Goal: Task Accomplishment & Management: Manage account settings

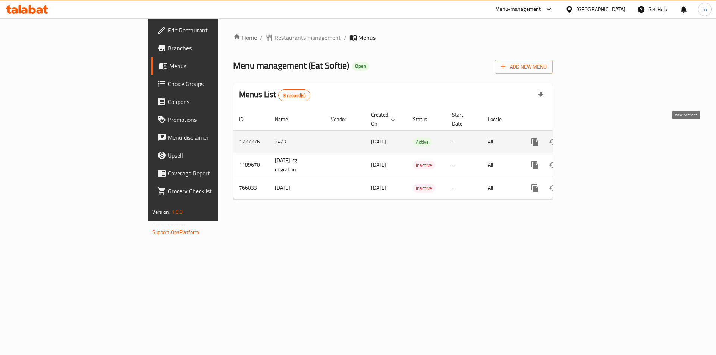
click at [592, 139] on icon "enhanced table" at bounding box center [588, 142] width 7 height 7
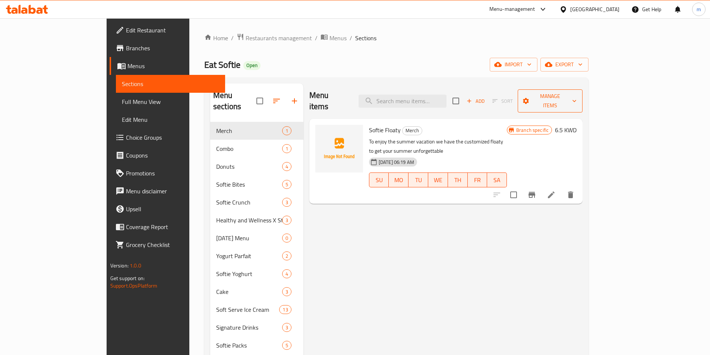
click at [583, 89] on button "Manage items" at bounding box center [550, 100] width 65 height 23
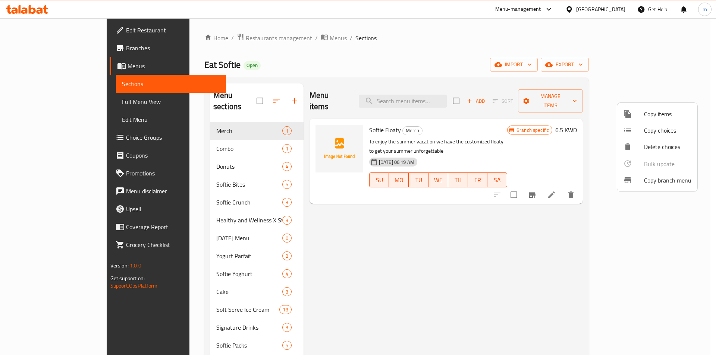
click at [643, 182] on div at bounding box center [633, 180] width 21 height 9
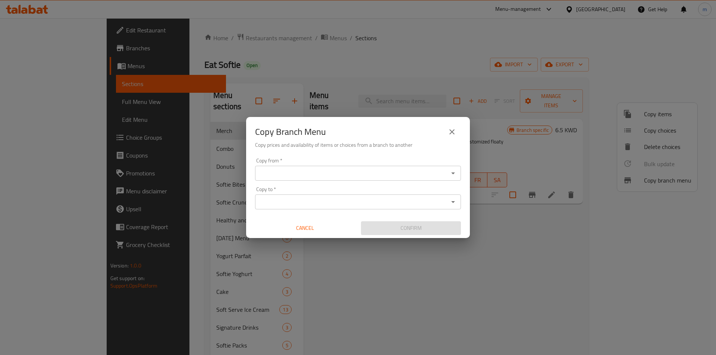
click at [309, 170] on input "Copy from   *" at bounding box center [351, 173] width 189 height 10
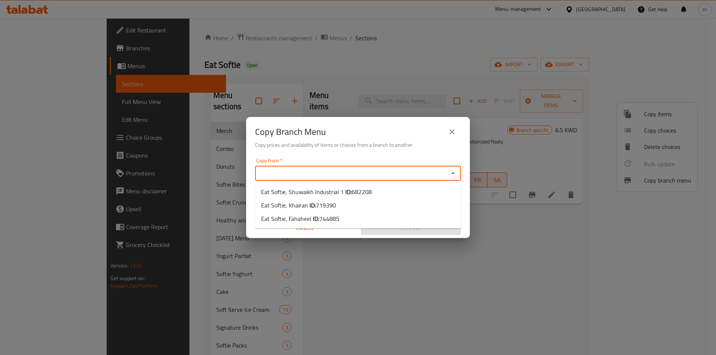
click at [388, 59] on div "Copy Branch Menu Copy prices and availability of items or choices from a branch…" at bounding box center [358, 177] width 716 height 355
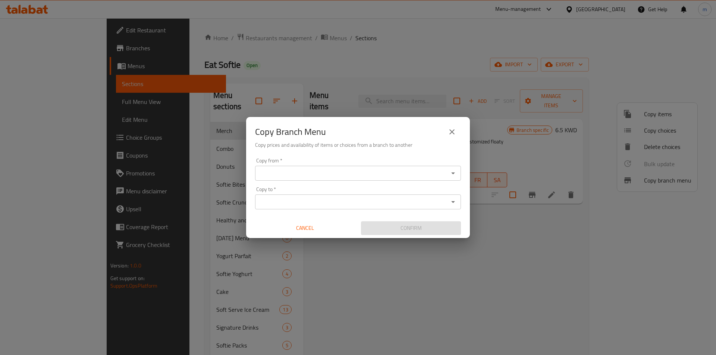
click at [451, 132] on icon "close" at bounding box center [451, 131] width 5 height 5
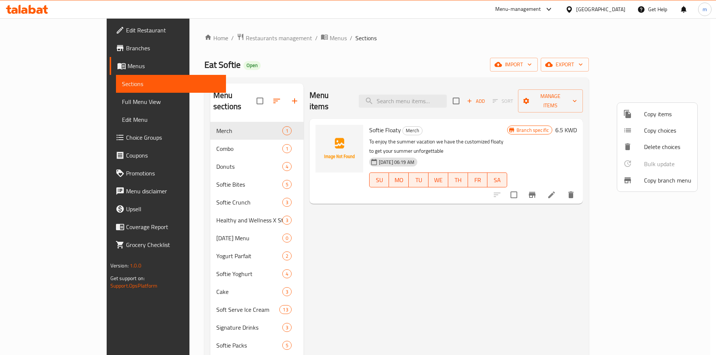
click at [671, 66] on div at bounding box center [358, 177] width 716 height 355
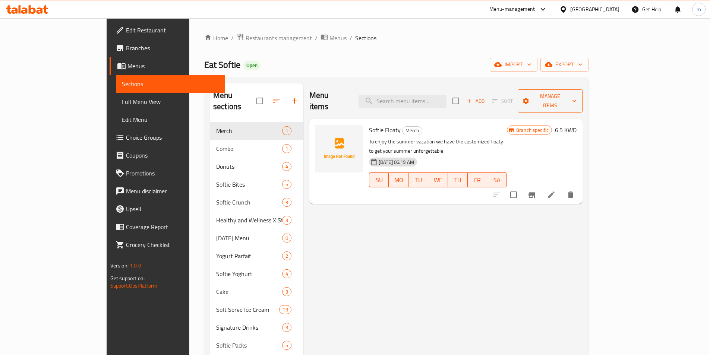
click at [577, 95] on span "Manage items" at bounding box center [550, 101] width 53 height 19
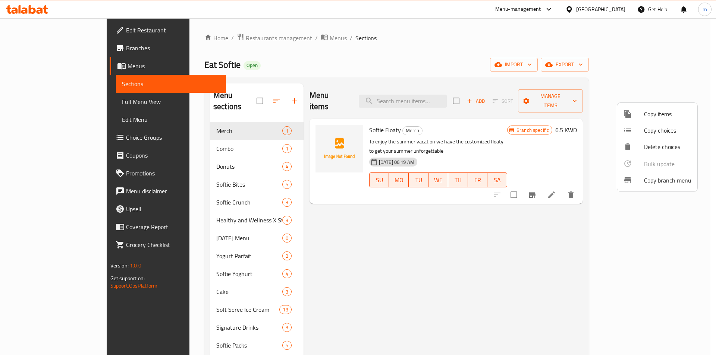
click at [663, 66] on div at bounding box center [358, 177] width 716 height 355
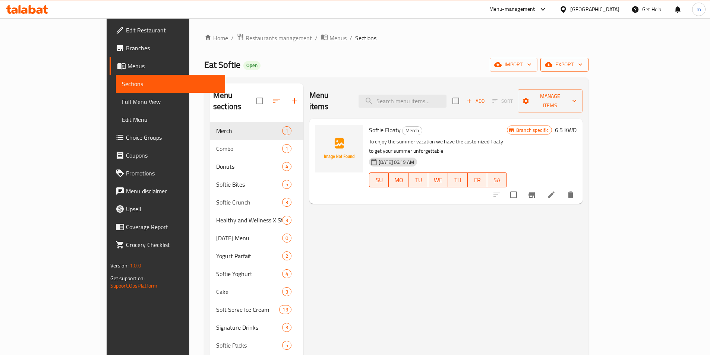
click at [583, 65] on span "export" at bounding box center [565, 64] width 36 height 9
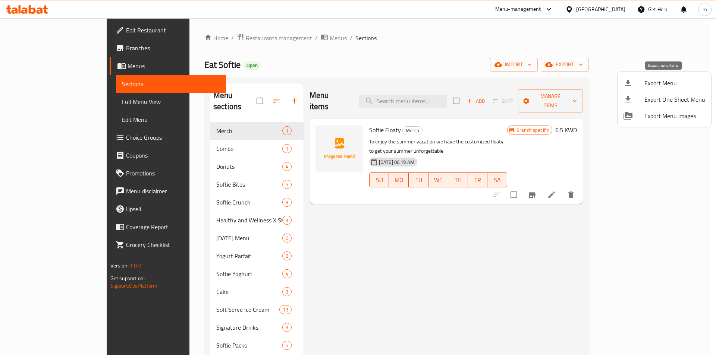
click at [649, 85] on span "Export Menu" at bounding box center [674, 83] width 61 height 9
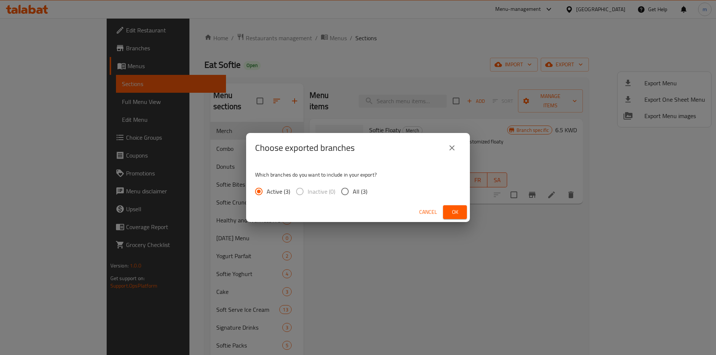
click at [350, 189] on input "All (3)" at bounding box center [345, 192] width 16 height 16
radio input "true"
click at [462, 211] on button "Ok" at bounding box center [455, 212] width 24 height 14
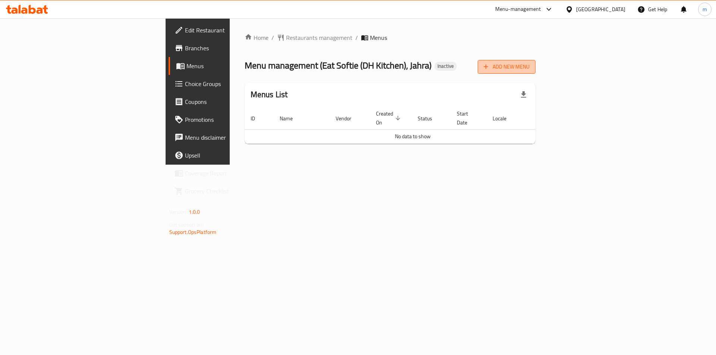
click at [535, 72] on button "Add New Menu" at bounding box center [507, 67] width 58 height 14
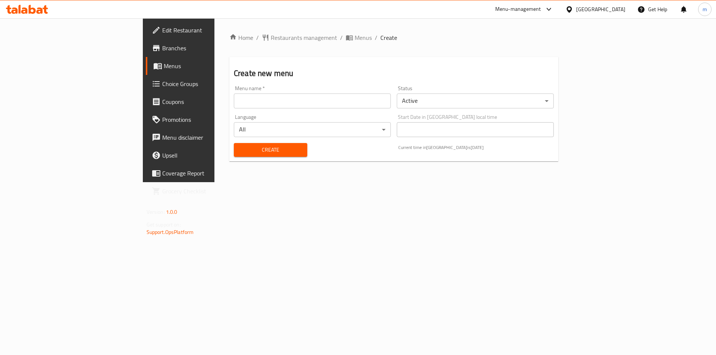
click at [554, 72] on h2 "Create new menu" at bounding box center [394, 73] width 320 height 11
click at [391, 95] on input "text" at bounding box center [312, 101] width 157 height 15
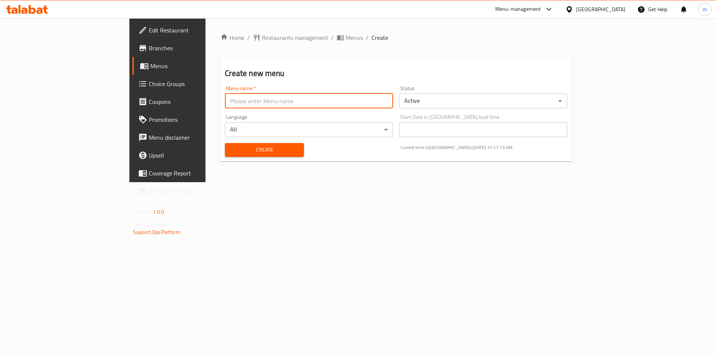
type input "Final Menu"
click at [220, 142] on div "Create" at bounding box center [264, 150] width 88 height 23
click at [231, 150] on span "Create" at bounding box center [264, 149] width 67 height 9
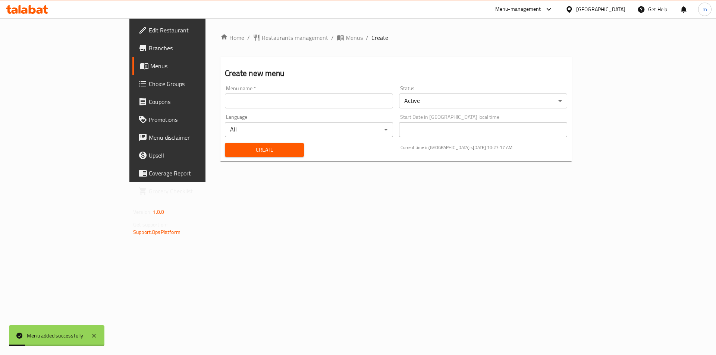
click at [132, 73] on link "Menus" at bounding box center [190, 66] width 117 height 18
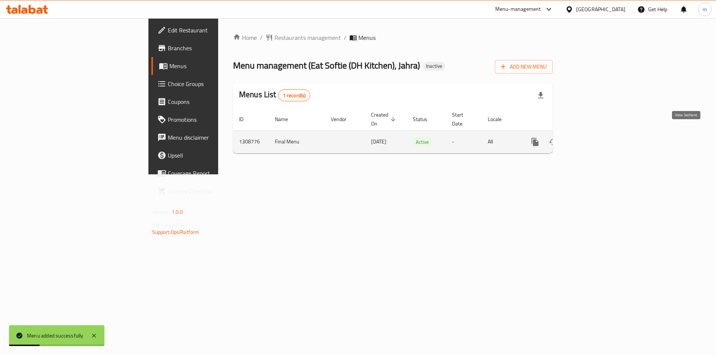
click at [592, 139] on icon "enhanced table" at bounding box center [588, 142] width 7 height 7
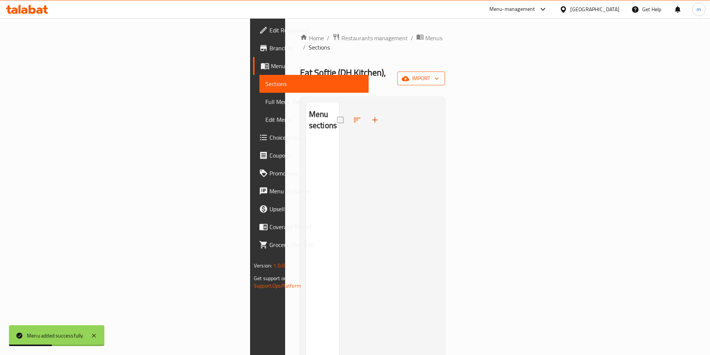
click at [409, 75] on icon "button" at bounding box center [405, 78] width 7 height 7
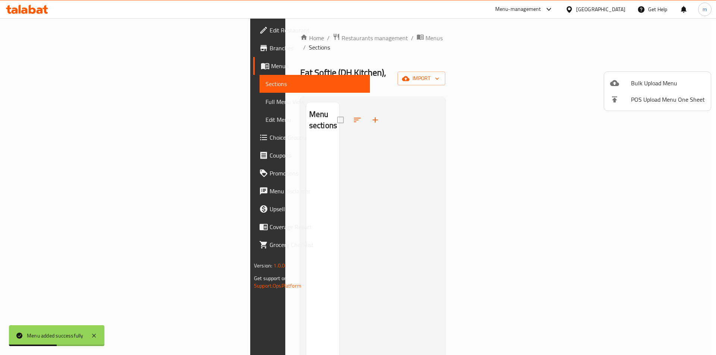
click at [595, 75] on div at bounding box center [358, 177] width 716 height 355
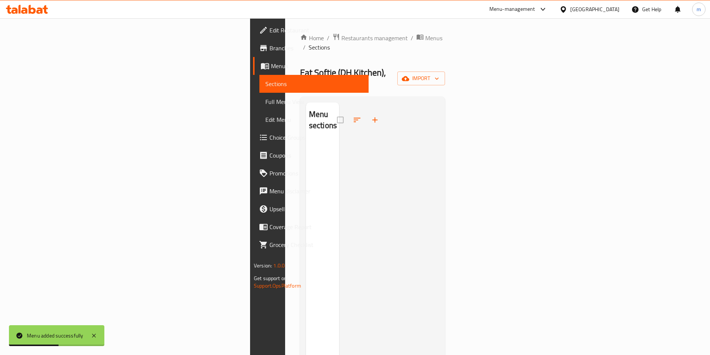
click at [445, 97] on div "Menu sections" at bounding box center [372, 280] width 145 height 367
click at [445, 72] on button "import" at bounding box center [421, 79] width 48 height 14
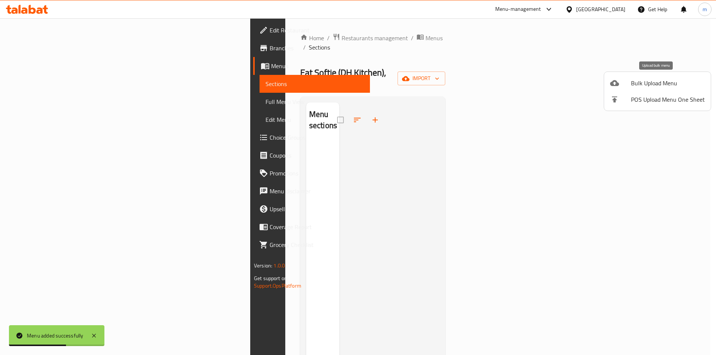
click at [645, 84] on span "Bulk Upload Menu" at bounding box center [668, 83] width 74 height 9
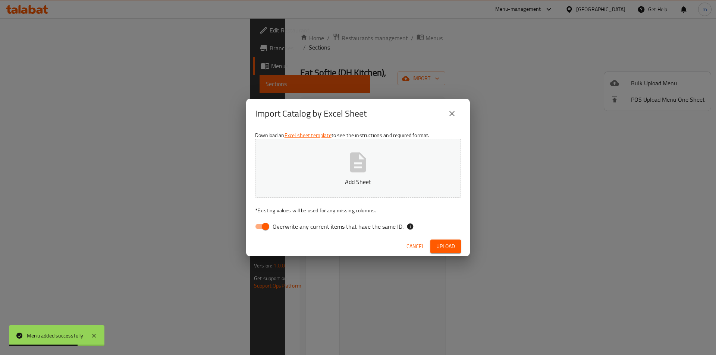
click at [267, 227] on input "Overwrite any current items that have the same ID." at bounding box center [265, 227] width 43 height 14
checkbox input "false"
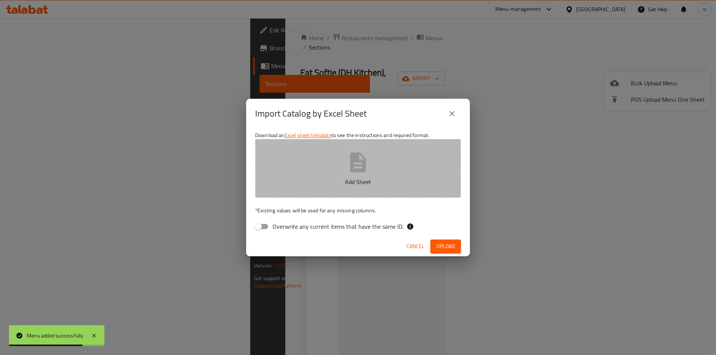
click at [295, 186] on p "Add Sheet" at bounding box center [358, 181] width 183 height 9
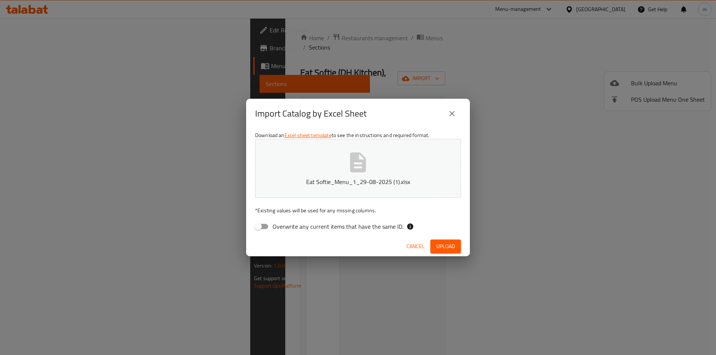
click at [454, 245] on span "Upload" at bounding box center [445, 246] width 19 height 9
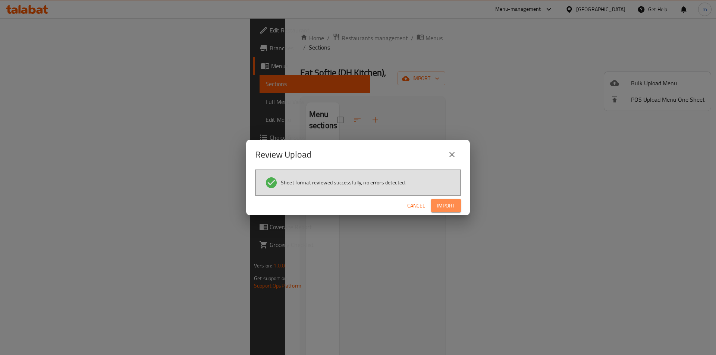
click at [444, 204] on span "Import" at bounding box center [446, 205] width 18 height 9
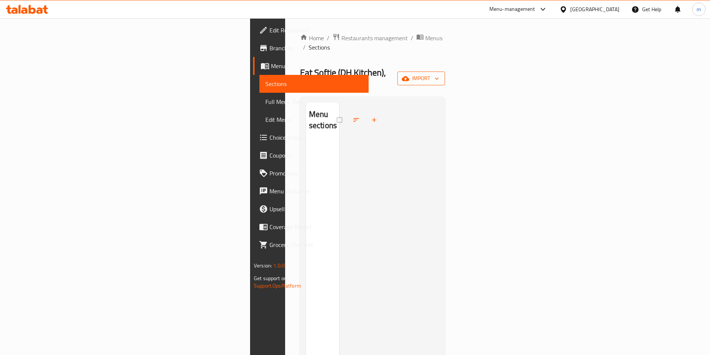
click at [409, 75] on icon "button" at bounding box center [405, 78] width 7 height 7
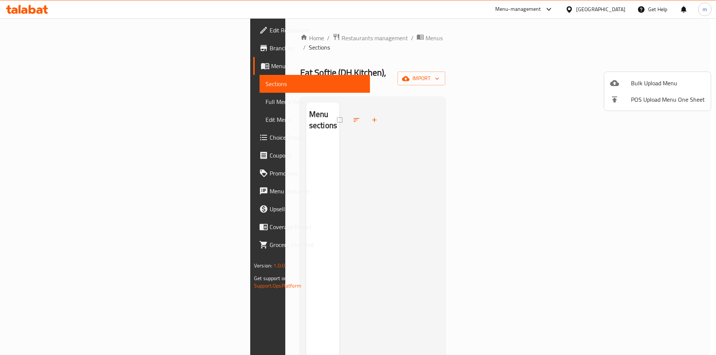
click at [613, 81] on icon at bounding box center [614, 83] width 9 height 6
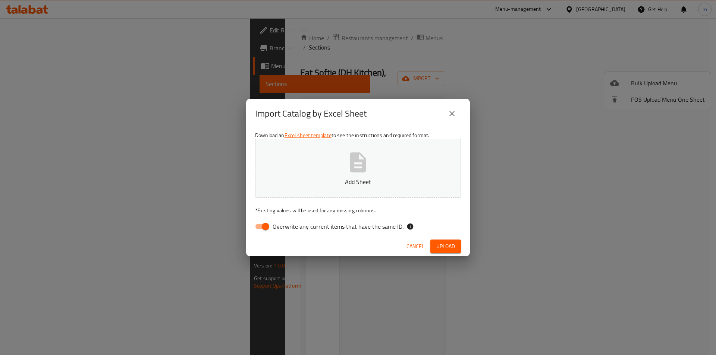
click at [261, 227] on input "Overwrite any current items that have the same ID." at bounding box center [265, 227] width 43 height 14
checkbox input "false"
click at [288, 196] on button "Add Sheet" at bounding box center [358, 168] width 206 height 59
click at [454, 249] on span "Upload" at bounding box center [445, 246] width 19 height 9
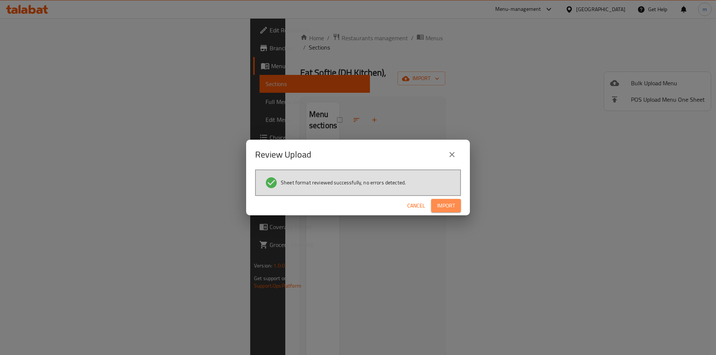
click at [442, 208] on span "Import" at bounding box center [446, 205] width 18 height 9
click at [72, 336] on icon at bounding box center [73, 335] width 9 height 9
click at [451, 152] on icon "close" at bounding box center [451, 154] width 9 height 9
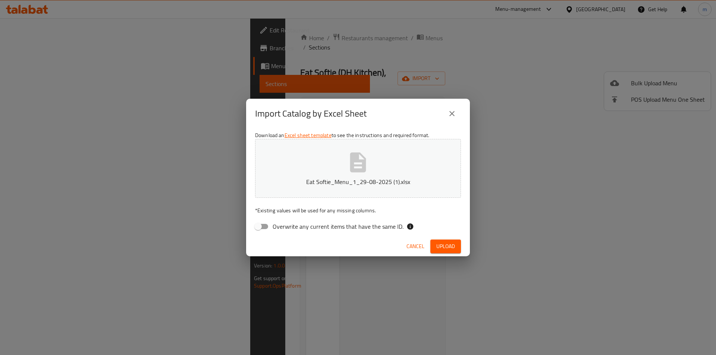
click at [387, 174] on button "Eat Softie_Menu_1_29-08-2025 (1).xlsx" at bounding box center [358, 168] width 206 height 59
click at [448, 247] on span "Upload" at bounding box center [445, 246] width 19 height 9
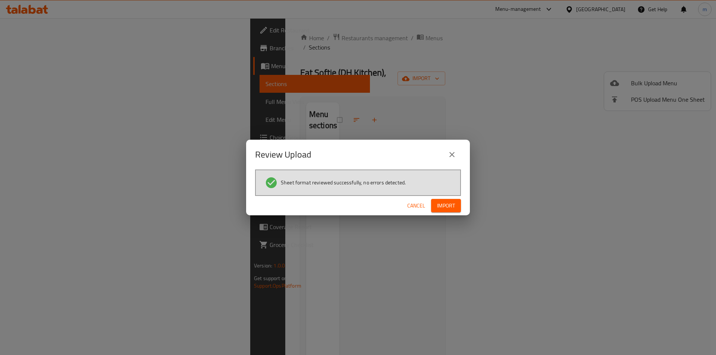
click at [445, 205] on span "Import" at bounding box center [446, 205] width 18 height 9
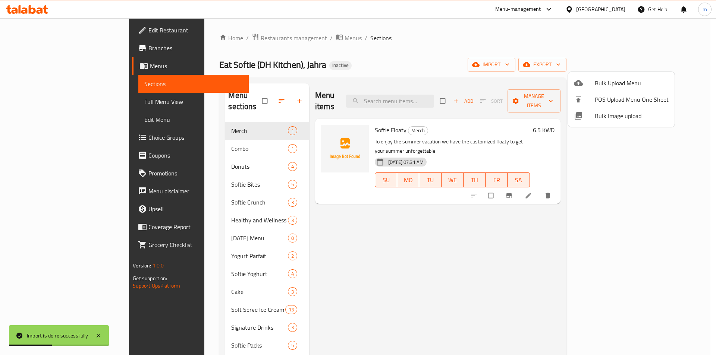
click at [537, 246] on div at bounding box center [358, 177] width 716 height 355
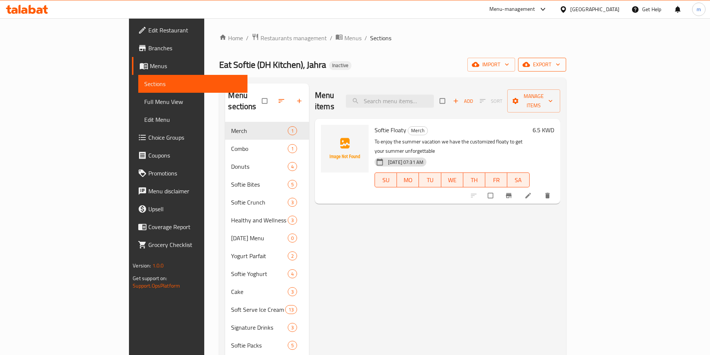
click at [560, 68] on span "export" at bounding box center [542, 64] width 36 height 9
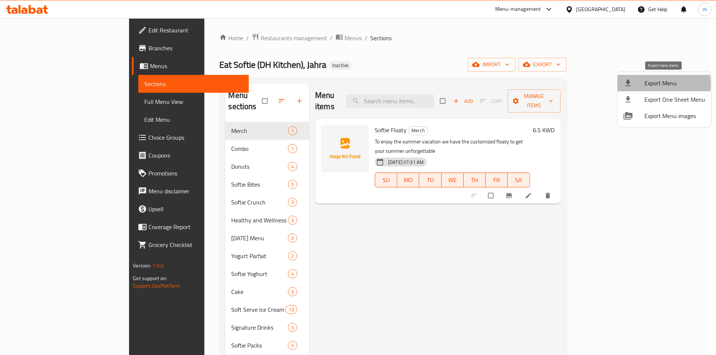
click at [644, 84] on div at bounding box center [633, 83] width 21 height 9
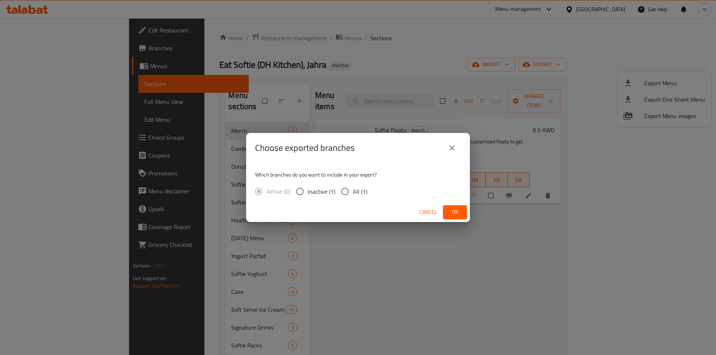
click at [353, 196] on span "All (1)" at bounding box center [360, 191] width 15 height 9
click at [353, 196] on input "All (1)" at bounding box center [345, 192] width 16 height 16
radio input "true"
click at [453, 209] on span "Ok" at bounding box center [455, 212] width 12 height 9
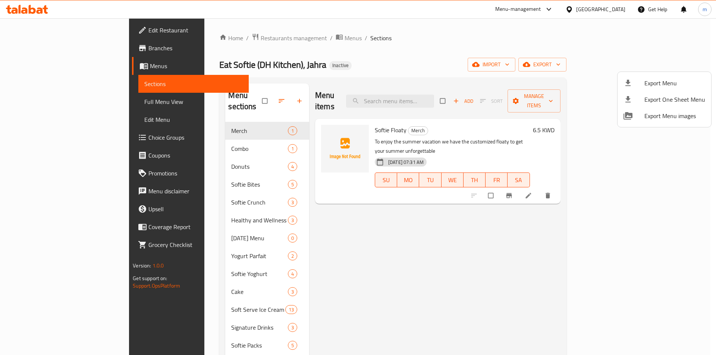
click at [343, 220] on div at bounding box center [358, 177] width 716 height 355
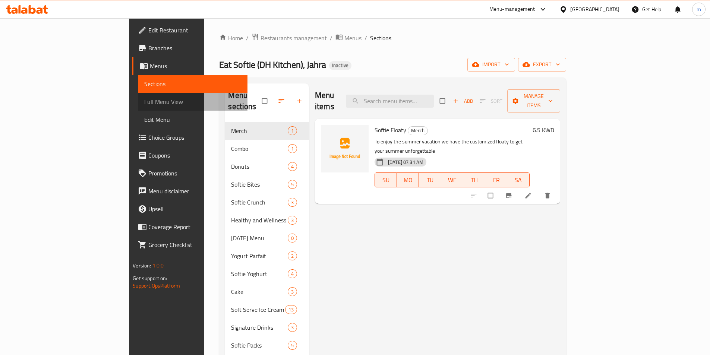
click at [144, 97] on span "Full Menu View" at bounding box center [192, 101] width 97 height 9
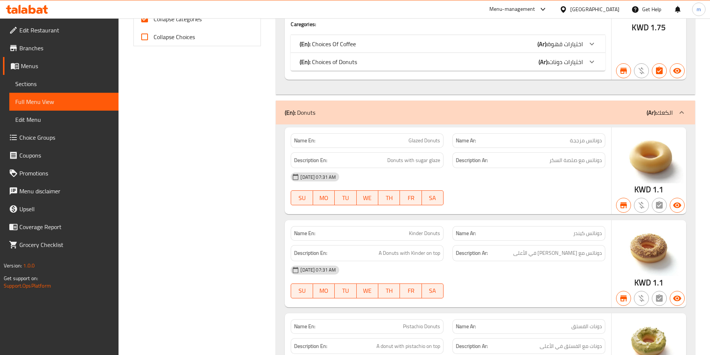
scroll to position [261, 0]
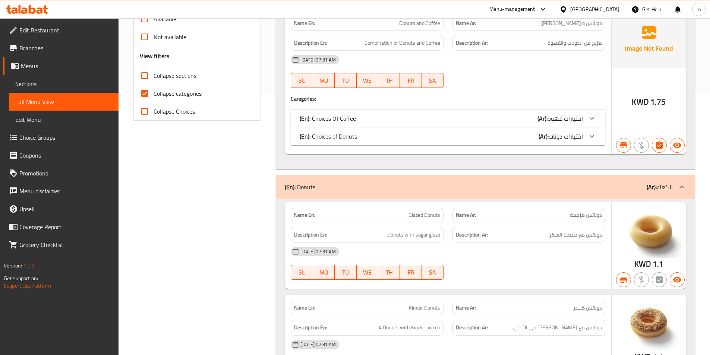
click at [148, 100] on input "Collapse categories" at bounding box center [145, 94] width 18 height 18
checkbox input "false"
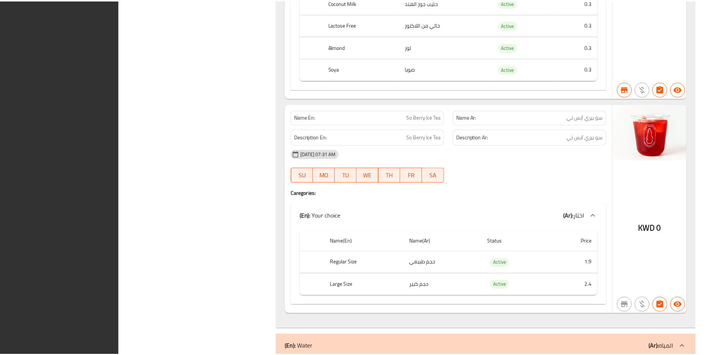
scroll to position [31048, 0]
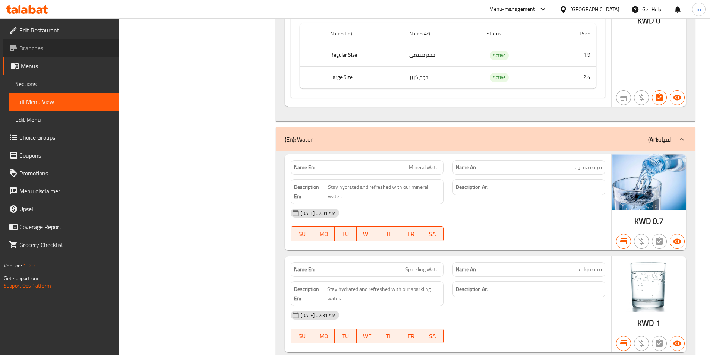
click at [27, 51] on span "Branches" at bounding box center [65, 48] width 93 height 9
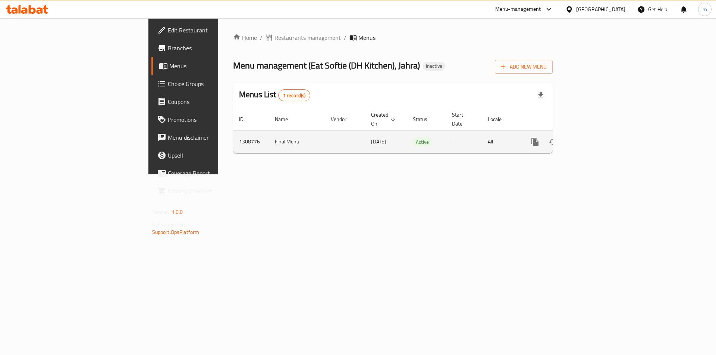
click at [604, 144] on td "enhanced table" at bounding box center [562, 141] width 84 height 23
click at [598, 140] on link "enhanced table" at bounding box center [589, 142] width 18 height 18
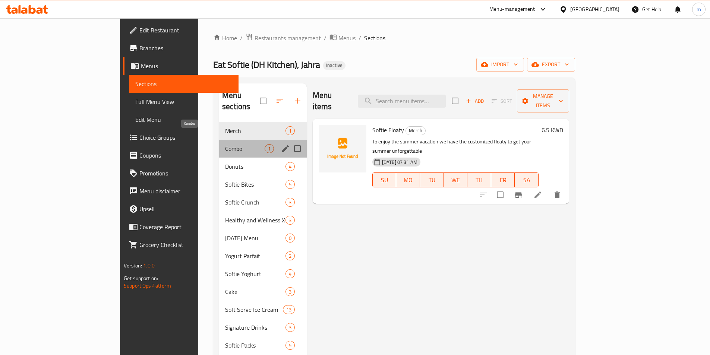
click at [225, 144] on span "Combo" at bounding box center [245, 148] width 40 height 9
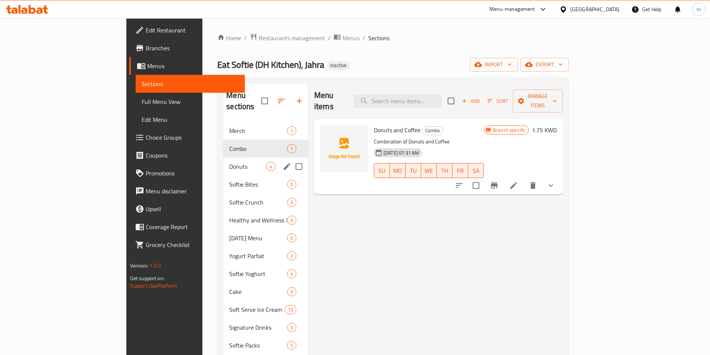
click at [223, 158] on div "Donuts 4" at bounding box center [265, 167] width 85 height 18
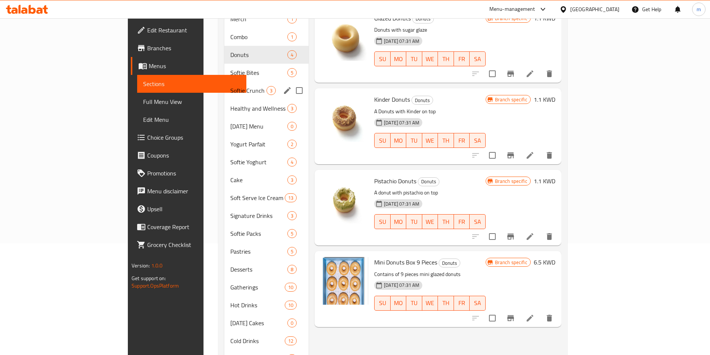
scroll to position [137, 0]
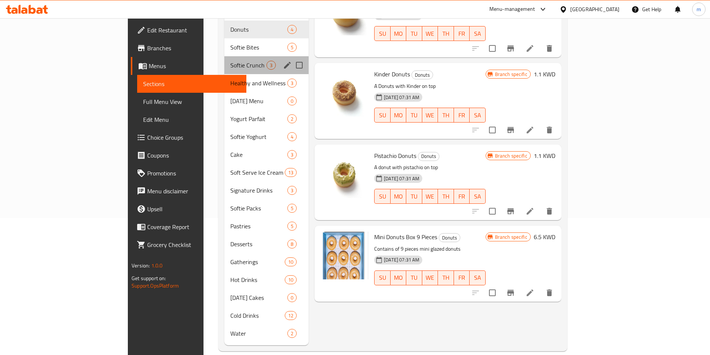
click at [224, 60] on div "Softie Crunch 3" at bounding box center [266, 65] width 84 height 18
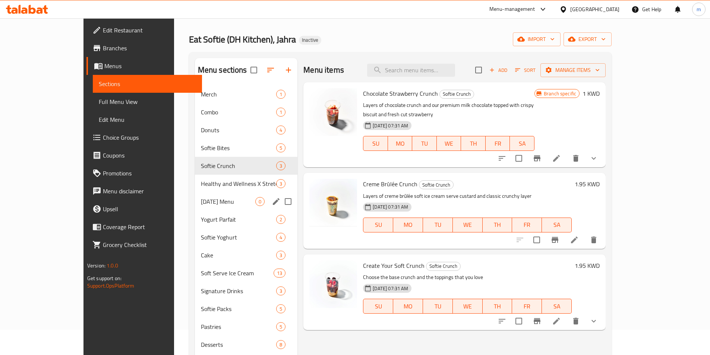
scroll to position [137, 0]
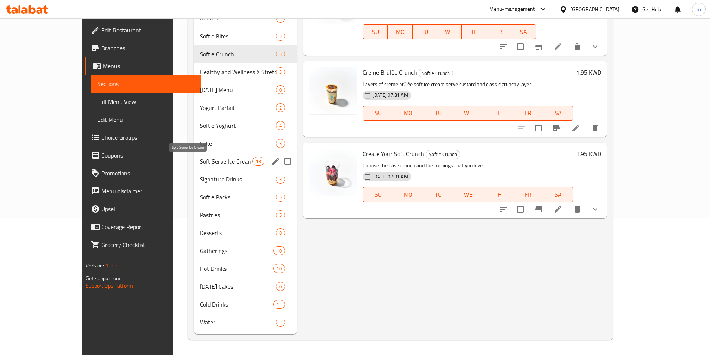
click at [200, 164] on span "Soft Serve Ice Cream" at bounding box center [226, 161] width 53 height 9
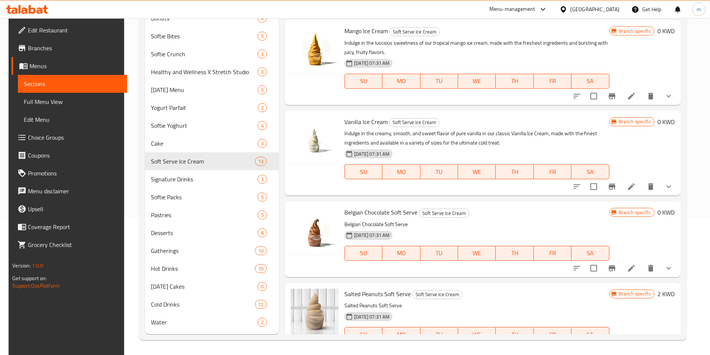
scroll to position [697, 0]
